Goal: Find specific page/section: Find specific page/section

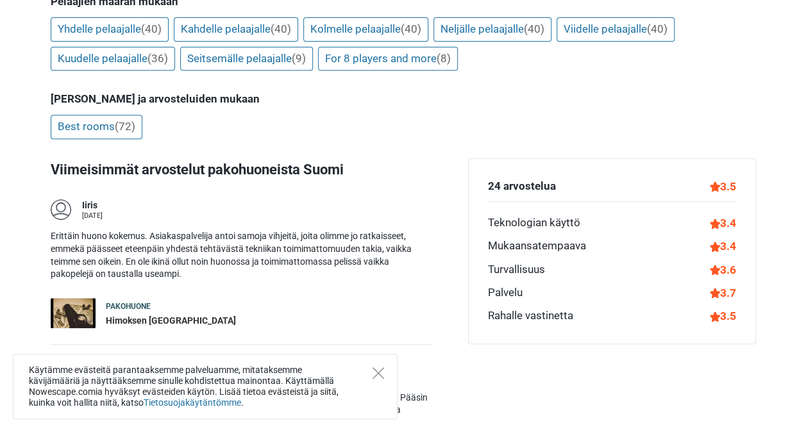
scroll to position [254, 0]
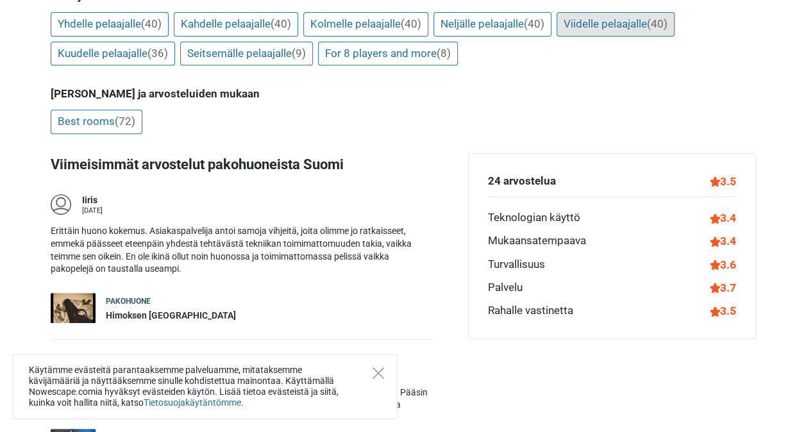
click at [635, 33] on link "Viidelle pelaajalle (40)" at bounding box center [615, 24] width 118 height 24
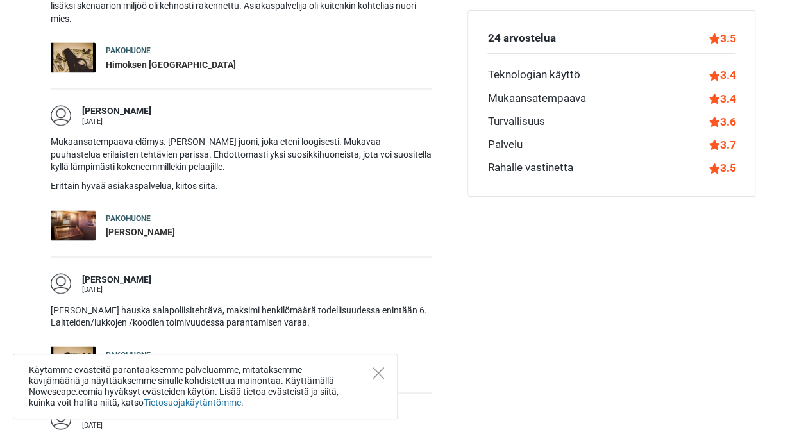
scroll to position [0, 0]
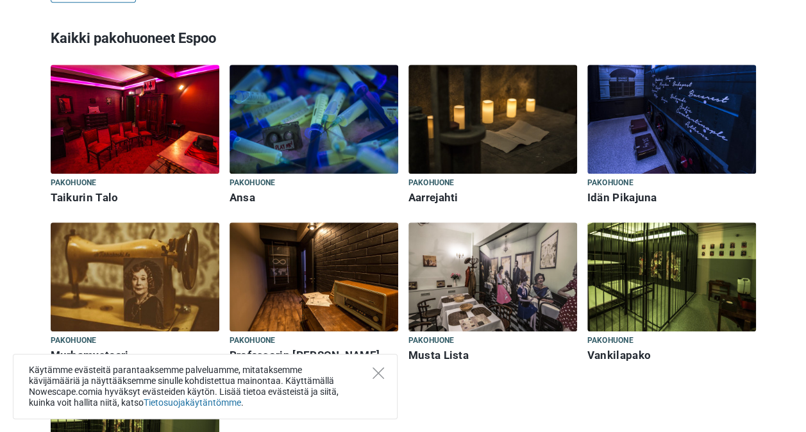
scroll to position [379, 0]
